Goal: Task Accomplishment & Management: Use online tool/utility

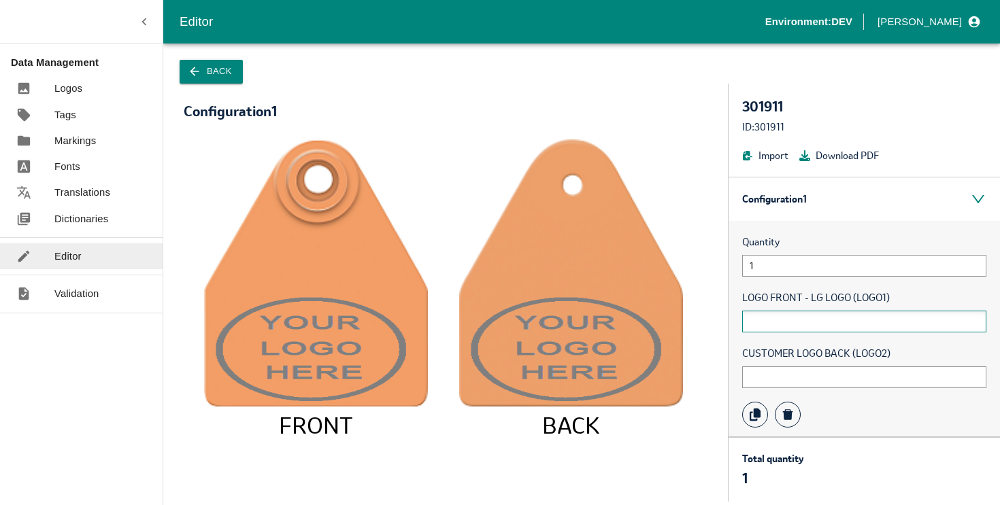
click at [779, 326] on input "text" at bounding box center [864, 322] width 244 height 22
click at [53, 92] on div at bounding box center [35, 88] width 38 height 15
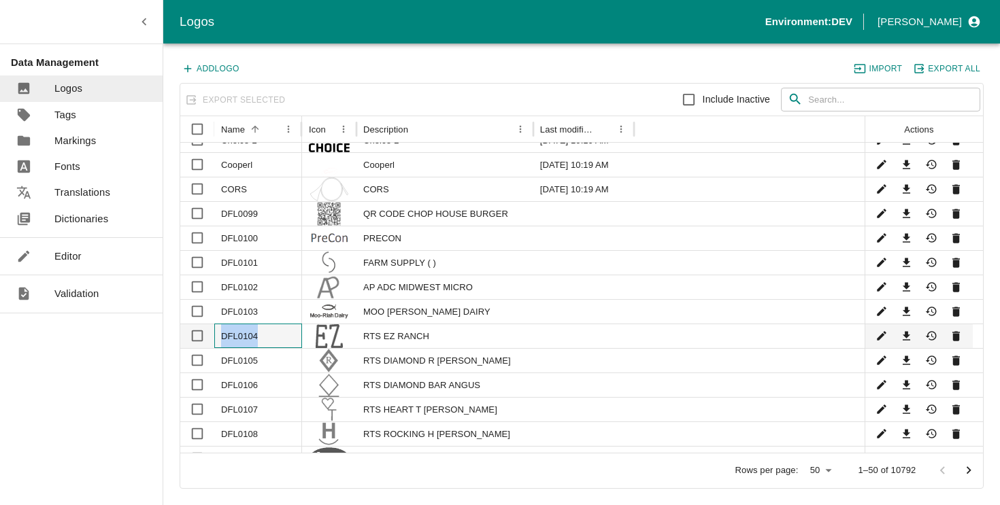
drag, startPoint x: 222, startPoint y: 334, endPoint x: 256, endPoint y: 335, distance: 34.0
click at [256, 335] on div "DFL0104" at bounding box center [258, 336] width 88 height 24
checkbox input "true"
